Goal: Information Seeking & Learning: Learn about a topic

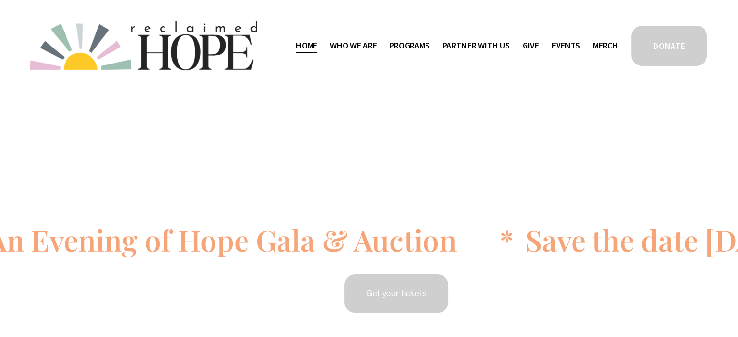
drag, startPoint x: 0, startPoint y: 0, endPoint x: 466, endPoint y: 50, distance: 468.8
click at [466, 50] on span "Partner With Us" at bounding box center [475, 46] width 67 height 14
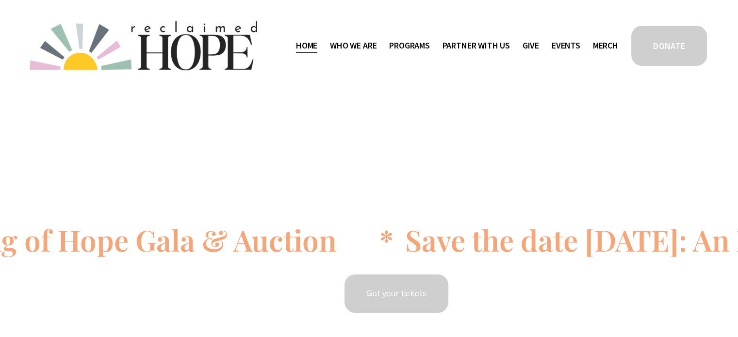
click at [0, 0] on span "Program Partners" at bounding box center [0, 0] width 0 height 0
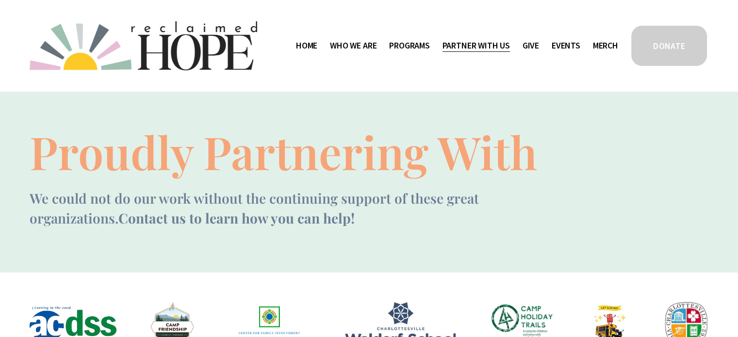
click at [0, 0] on span "Mission Partners" at bounding box center [0, 0] width 0 height 0
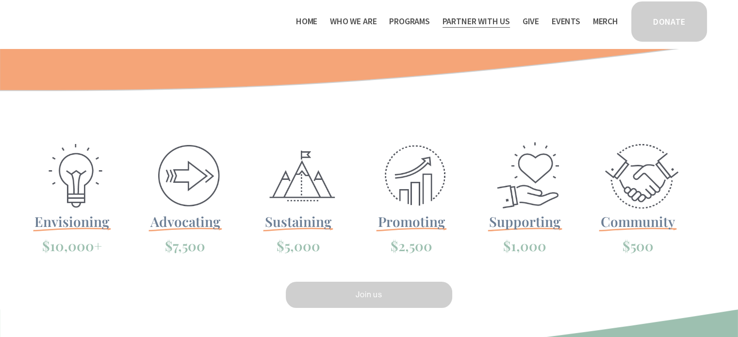
scroll to position [150, 0]
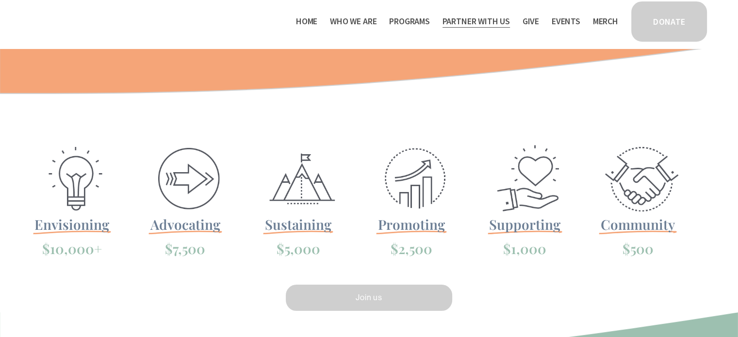
click at [188, 181] on div at bounding box center [188, 178] width 85 height 73
click at [332, 300] on link "Join us" at bounding box center [369, 297] width 170 height 29
click at [303, 23] on link "Home" at bounding box center [306, 22] width 21 height 16
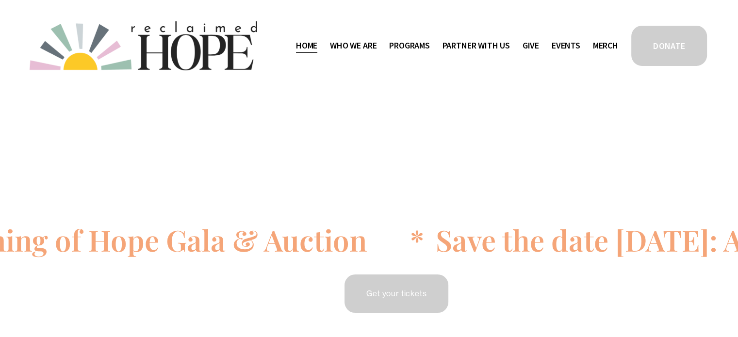
click at [0, 0] on span "Work With Us" at bounding box center [0, 0] width 0 height 0
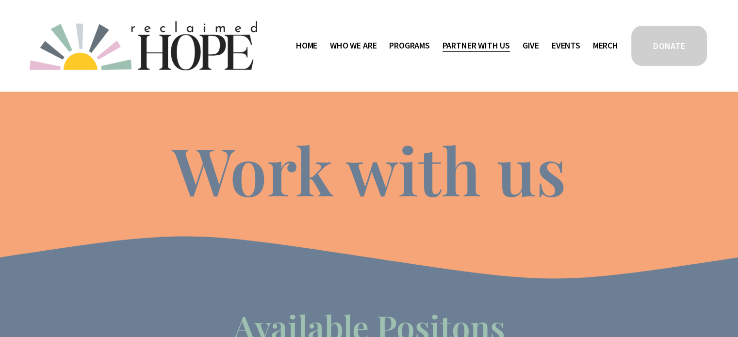
click at [0, 0] on span "Mission Partners" at bounding box center [0, 0] width 0 height 0
